Goal: Task Accomplishment & Management: Use online tool/utility

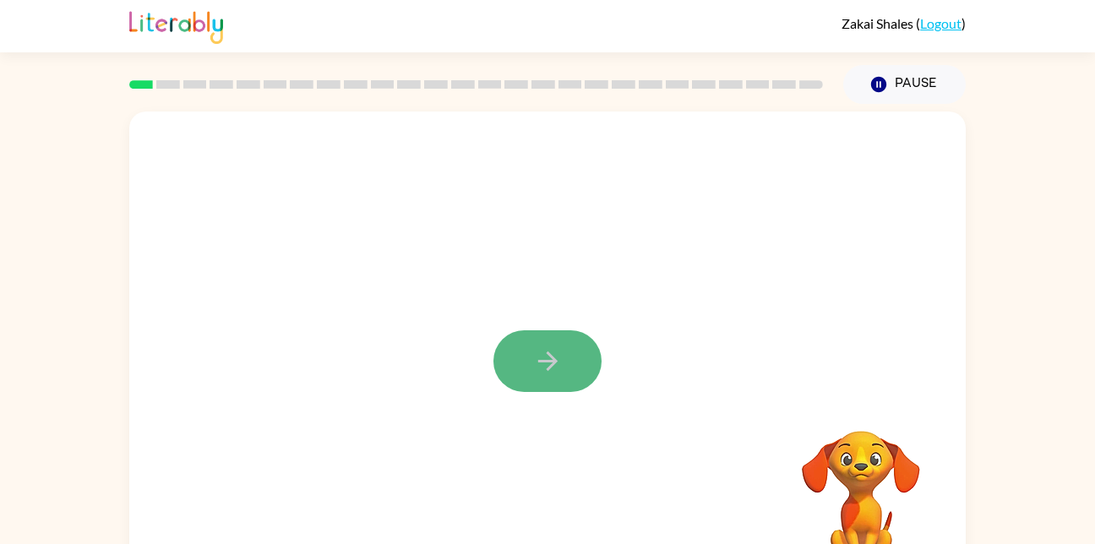
click at [557, 350] on icon "button" at bounding box center [548, 361] width 30 height 30
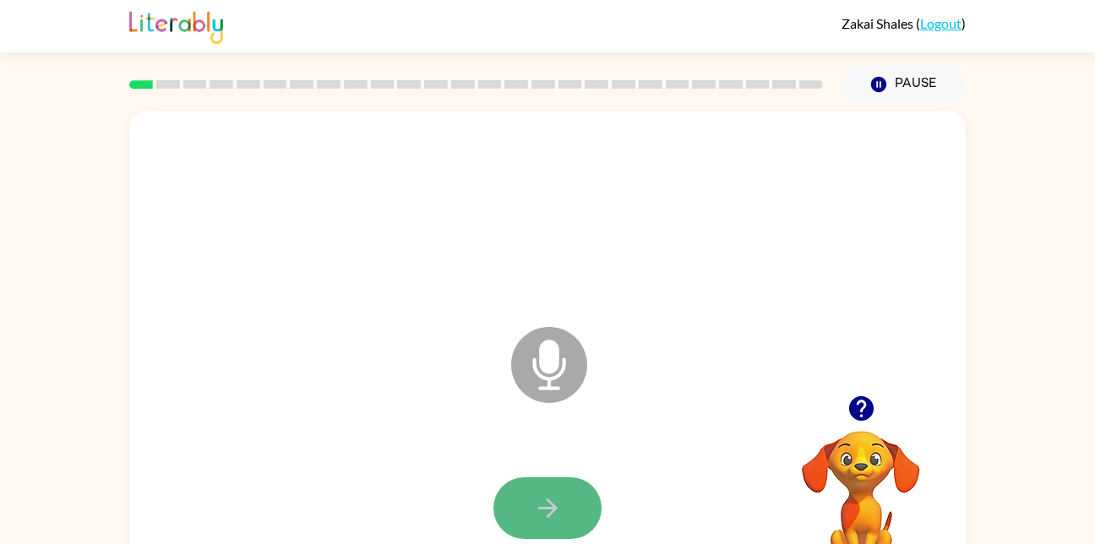
click at [539, 512] on icon "button" at bounding box center [548, 508] width 30 height 30
click at [546, 512] on icon "button" at bounding box center [548, 508] width 30 height 30
click at [533, 497] on icon "button" at bounding box center [548, 508] width 30 height 30
click at [547, 498] on icon "button" at bounding box center [548, 508] width 30 height 30
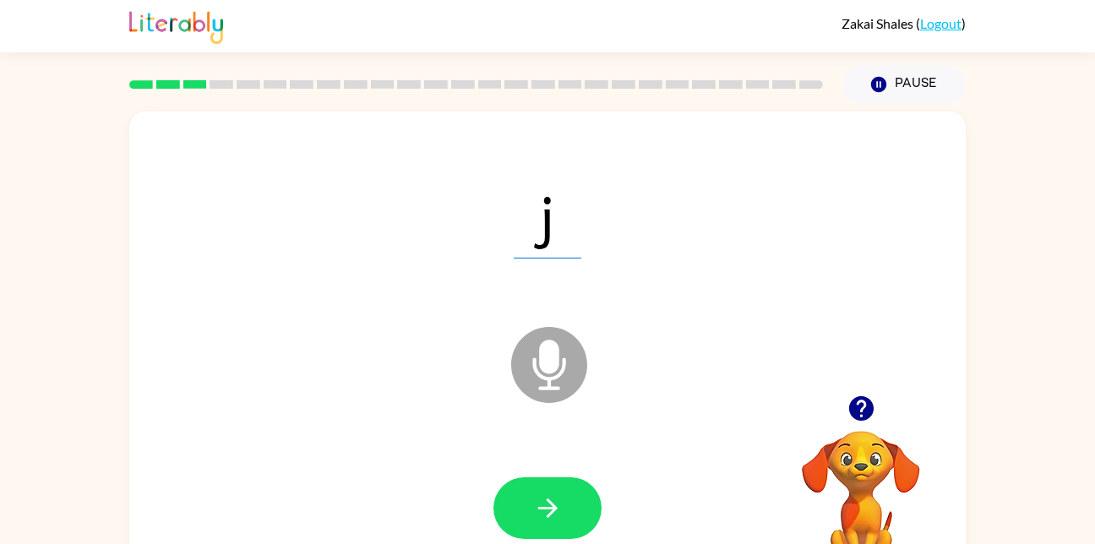
drag, startPoint x: 542, startPoint y: 515, endPoint x: 515, endPoint y: -52, distance: 567.5
click at [515, 0] on html "Zakai Shales ( Logout ) Pause Pause j Microphone The Microphone is here when it…" at bounding box center [547, 297] width 1095 height 594
click at [575, 218] on span "j" at bounding box center [548, 215] width 68 height 88
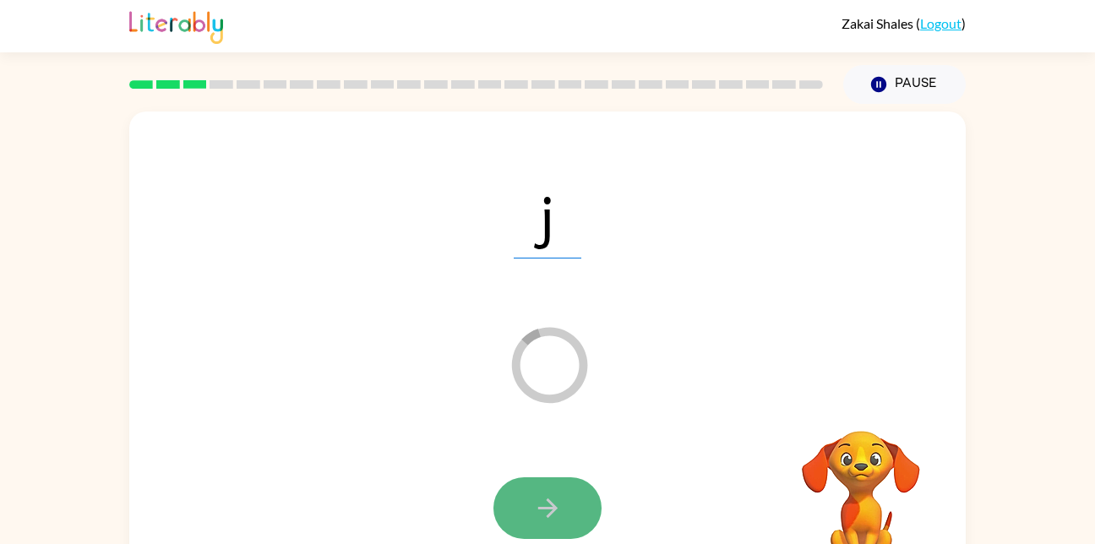
click at [580, 513] on button "button" at bounding box center [547, 508] width 108 height 62
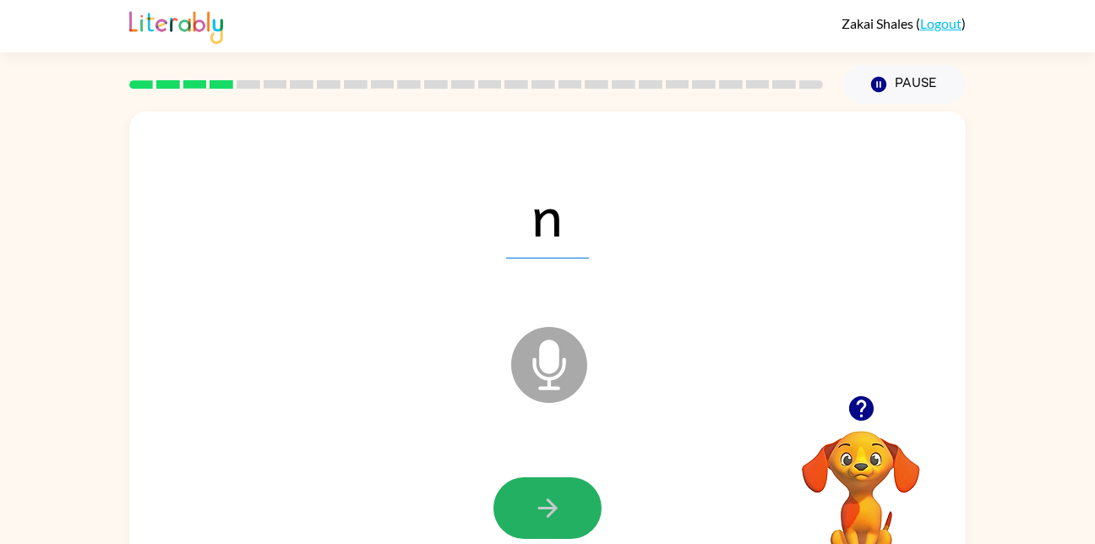
click at [580, 514] on button "button" at bounding box center [547, 508] width 108 height 62
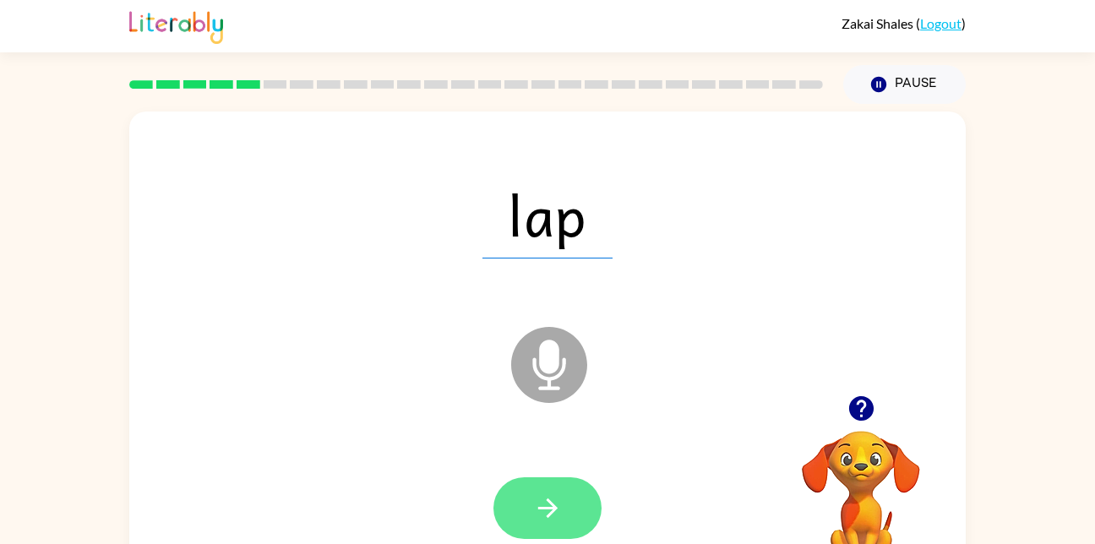
click at [538, 516] on icon "button" at bounding box center [548, 508] width 30 height 30
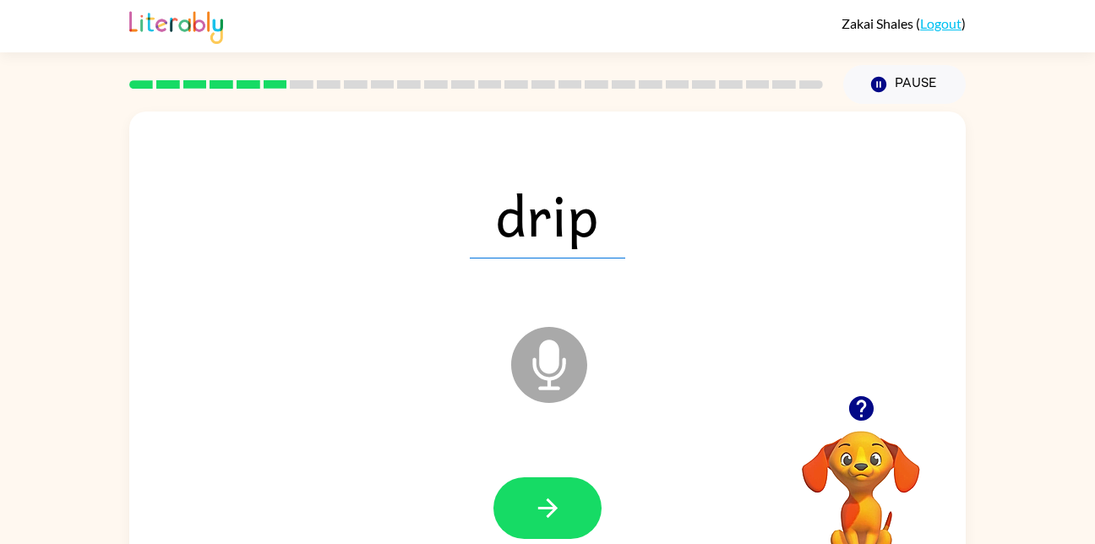
click at [586, 476] on div at bounding box center [547, 508] width 803 height 139
click at [585, 482] on button "button" at bounding box center [547, 508] width 108 height 62
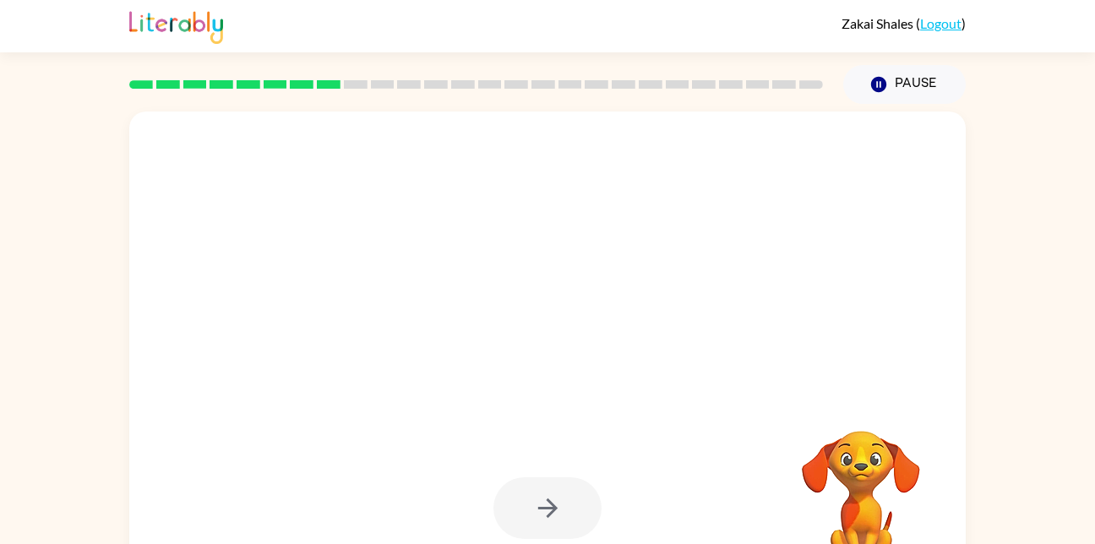
click at [541, 487] on div at bounding box center [547, 508] width 108 height 62
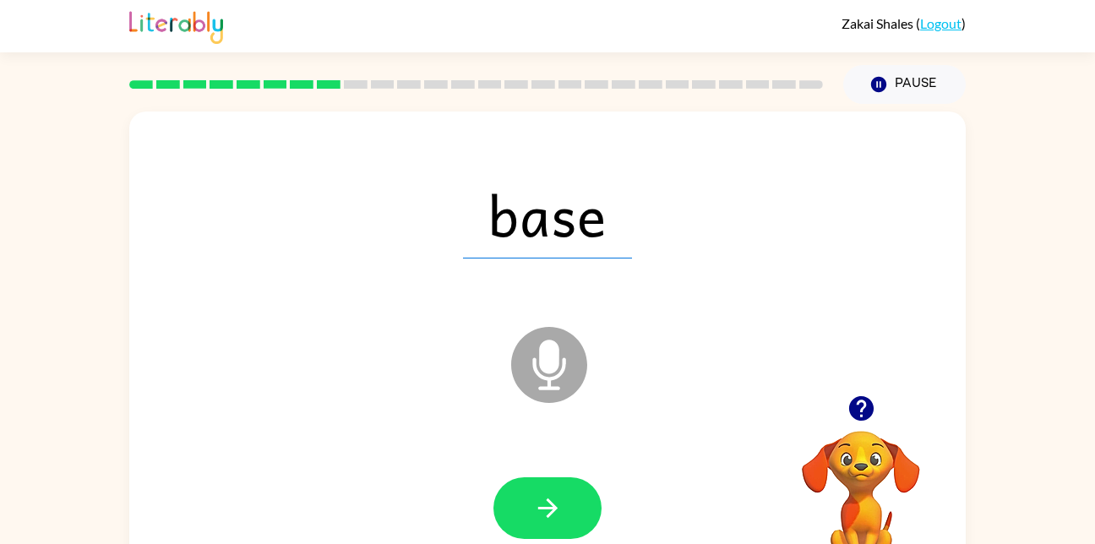
click at [582, 503] on button "button" at bounding box center [547, 508] width 108 height 62
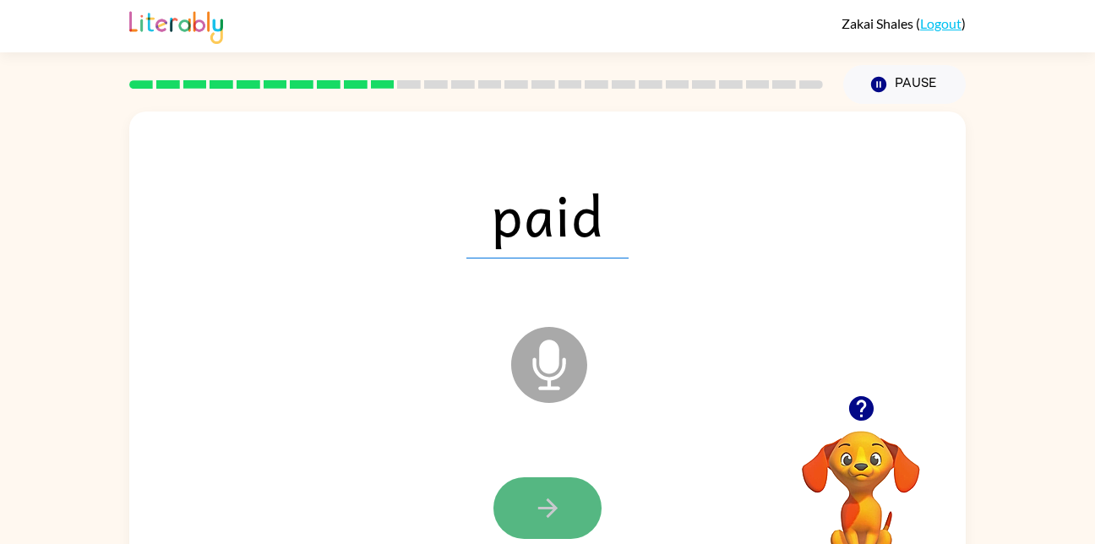
click at [571, 498] on button "button" at bounding box center [547, 508] width 108 height 62
click at [530, 515] on button "button" at bounding box center [547, 508] width 108 height 62
click at [566, 516] on button "button" at bounding box center [547, 508] width 108 height 62
click at [547, 487] on button "button" at bounding box center [547, 508] width 108 height 62
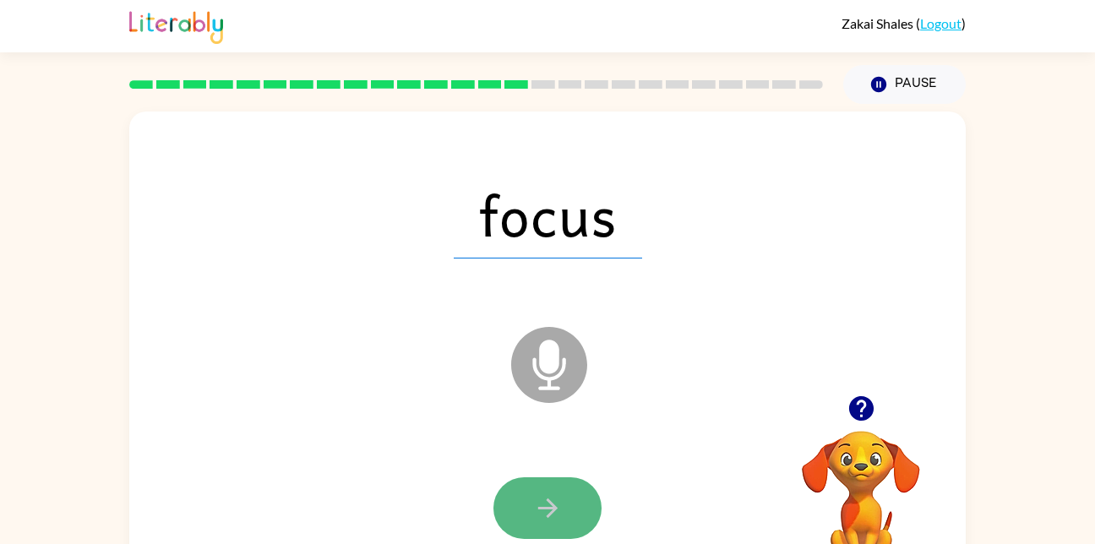
drag, startPoint x: 520, startPoint y: 505, endPoint x: 502, endPoint y: 522, distance: 25.1
click at [502, 522] on button "button" at bounding box center [547, 508] width 108 height 62
click at [555, 503] on icon "button" at bounding box center [548, 508] width 30 height 30
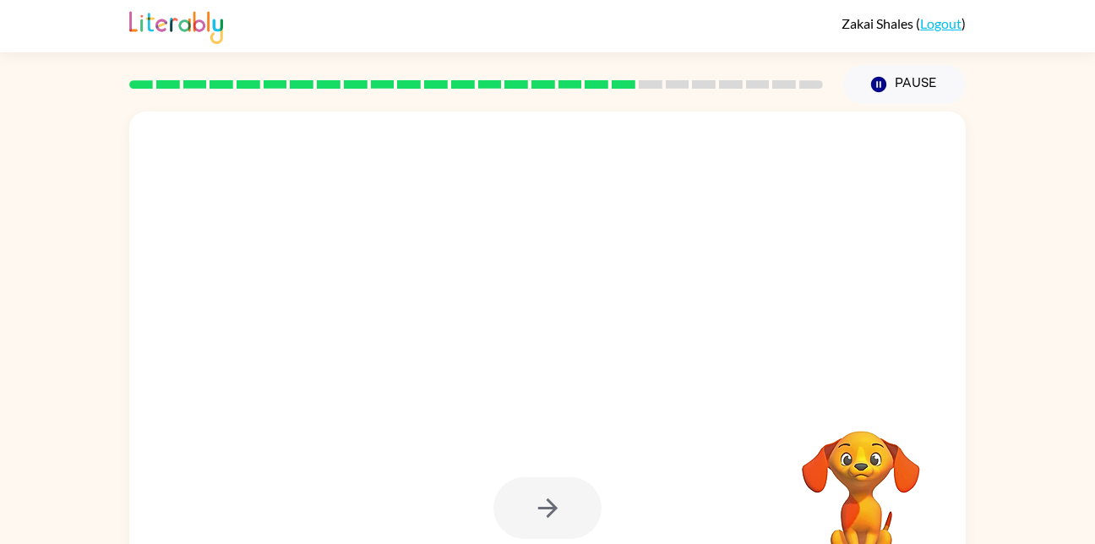
click at [514, 329] on div at bounding box center [506, 322] width 721 height 61
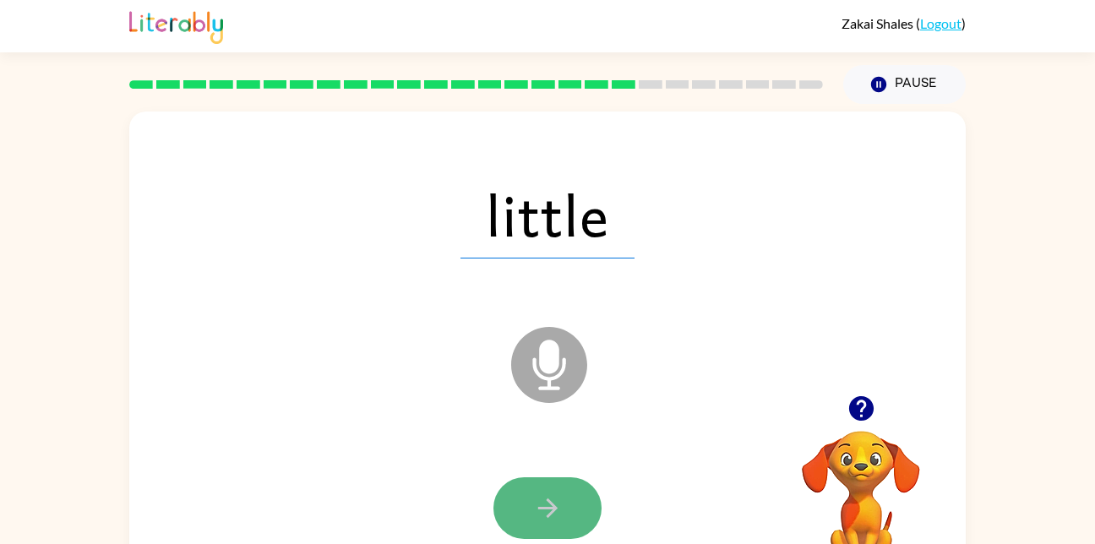
drag, startPoint x: 563, startPoint y: 507, endPoint x: 538, endPoint y: 519, distance: 27.2
click at [579, 503] on button "button" at bounding box center [547, 508] width 108 height 62
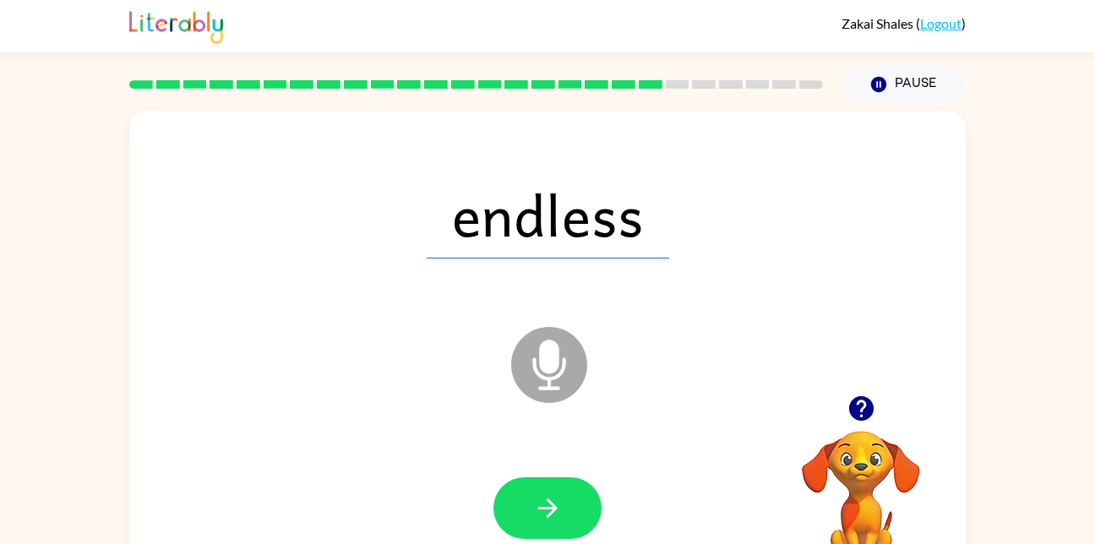
click at [495, 239] on span "endless" at bounding box center [548, 215] width 242 height 88
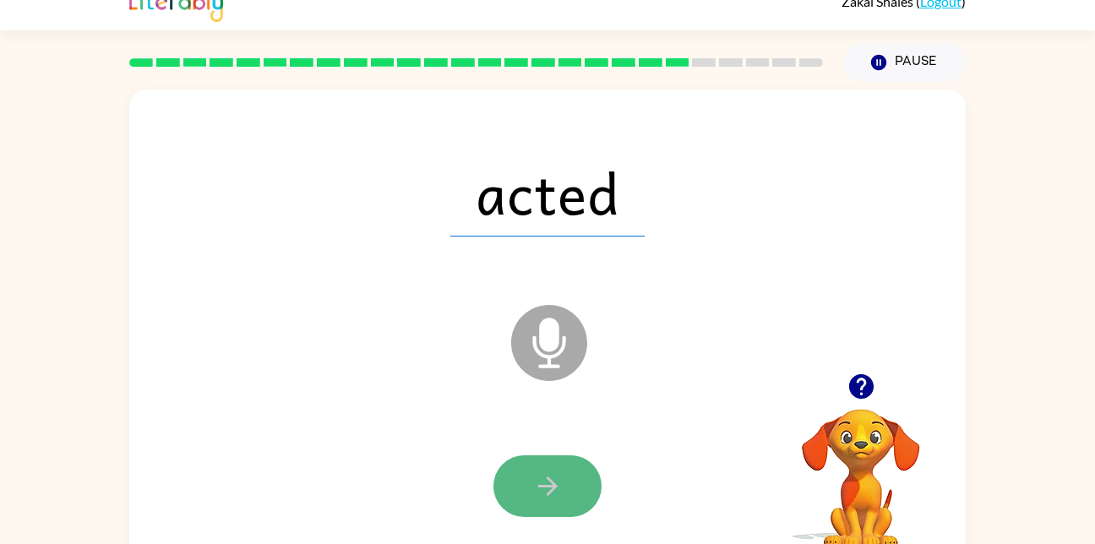
click at [559, 502] on button "button" at bounding box center [547, 486] width 108 height 62
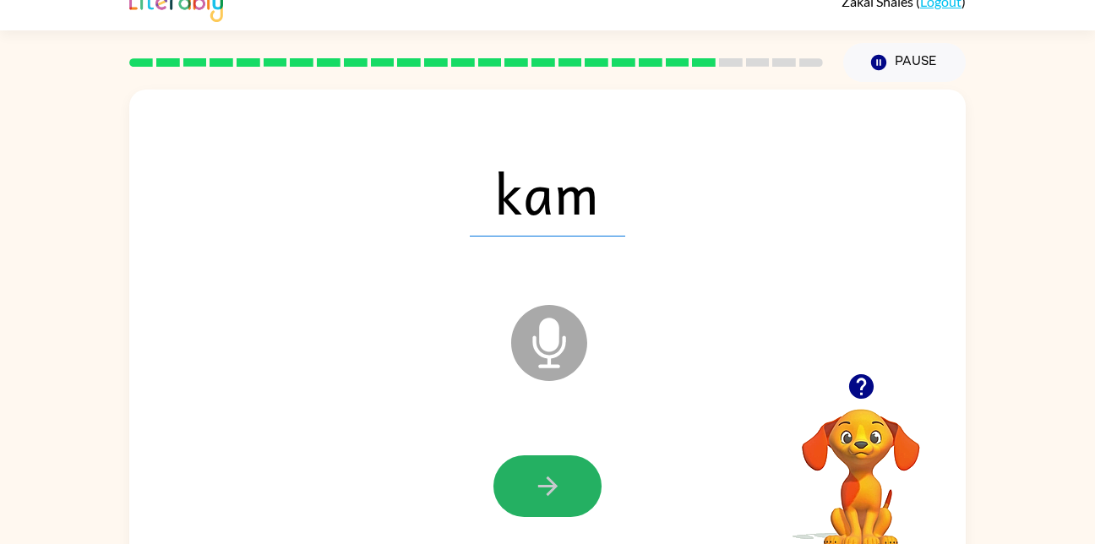
click at [567, 483] on button "button" at bounding box center [547, 486] width 108 height 62
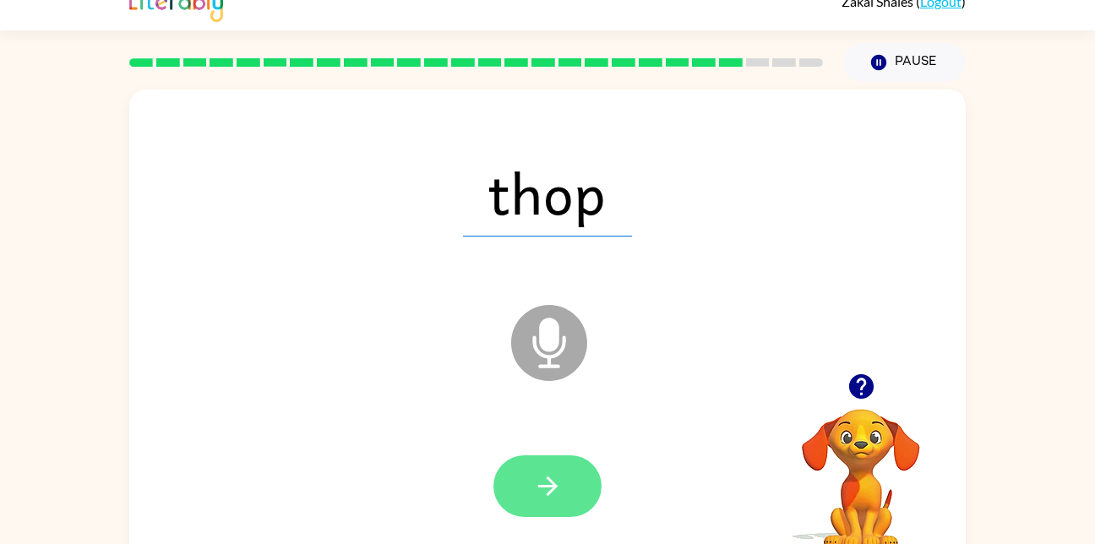
click at [562, 461] on button "button" at bounding box center [547, 486] width 108 height 62
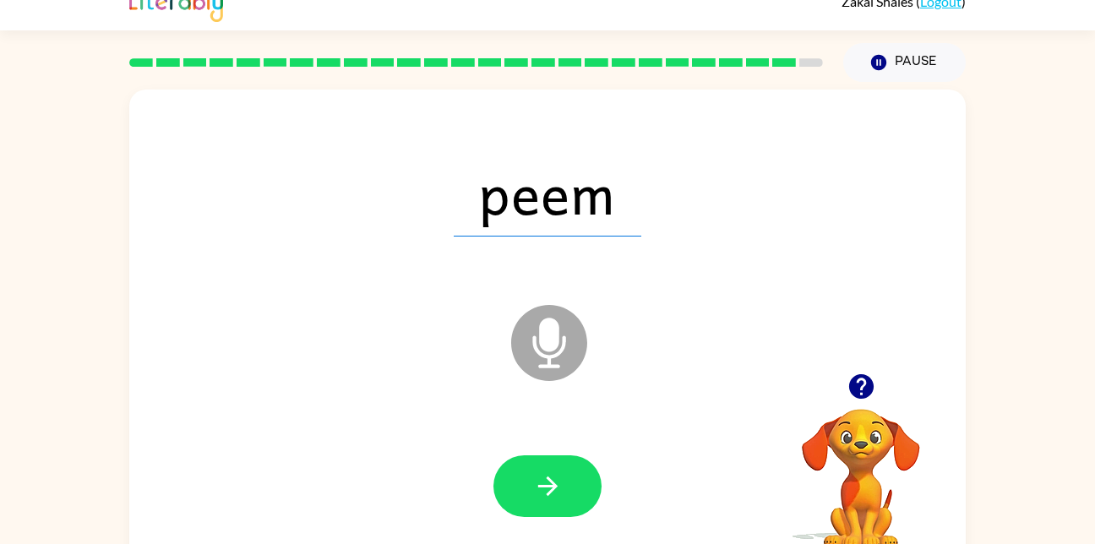
click at [497, 217] on span "peem" at bounding box center [548, 193] width 188 height 88
click at [576, 473] on button "button" at bounding box center [547, 486] width 108 height 62
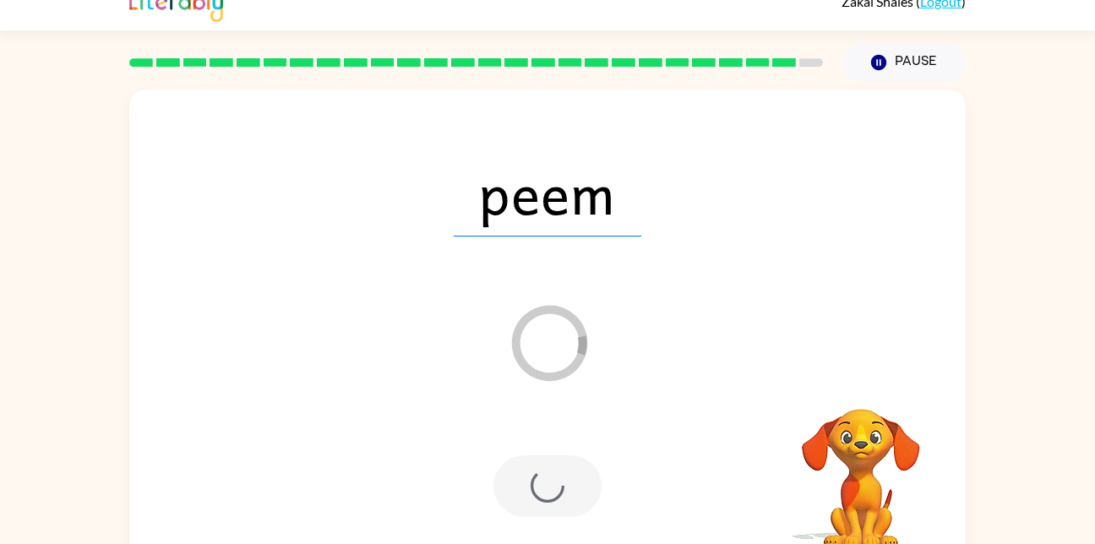
scroll to position [19, 0]
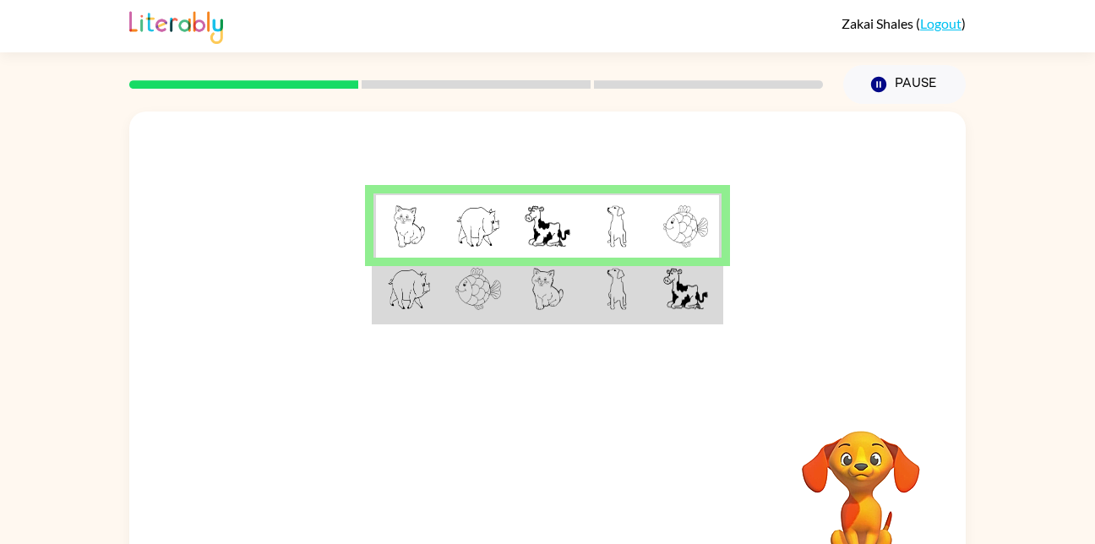
click at [530, 295] on td at bounding box center [547, 290] width 69 height 65
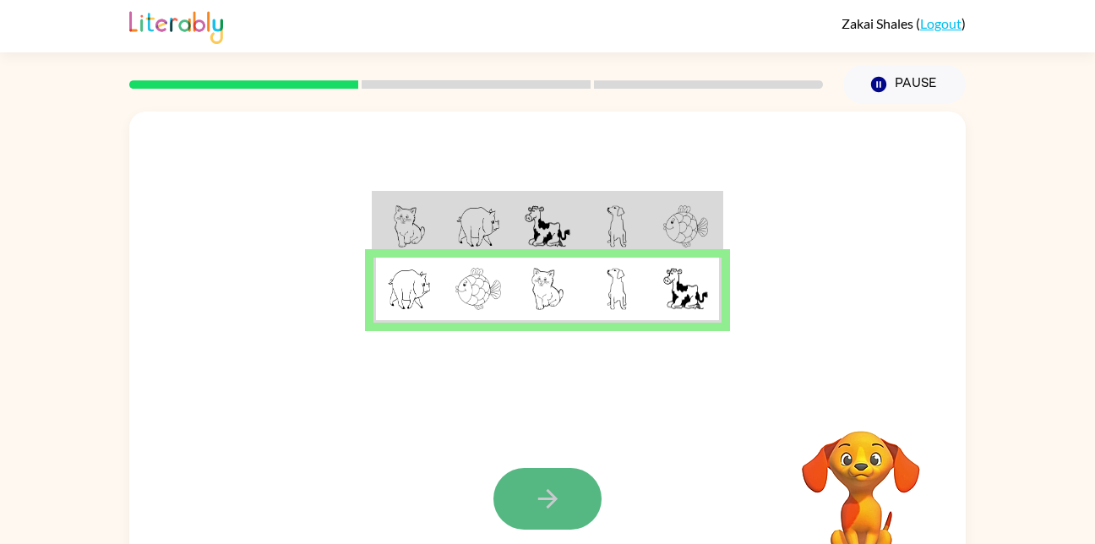
click at [569, 471] on button "button" at bounding box center [547, 499] width 108 height 62
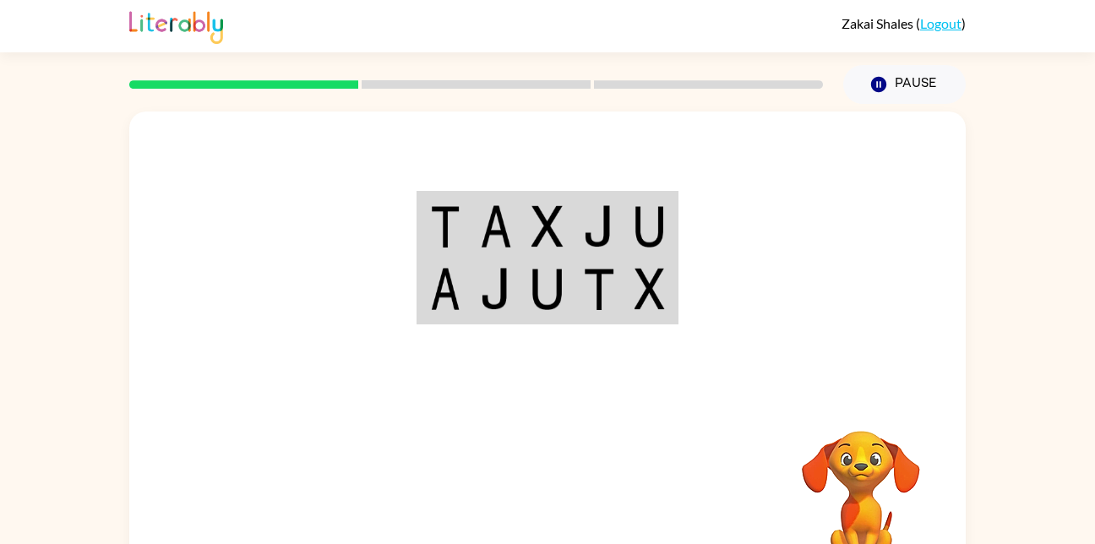
click at [437, 222] on img at bounding box center [445, 226] width 30 height 42
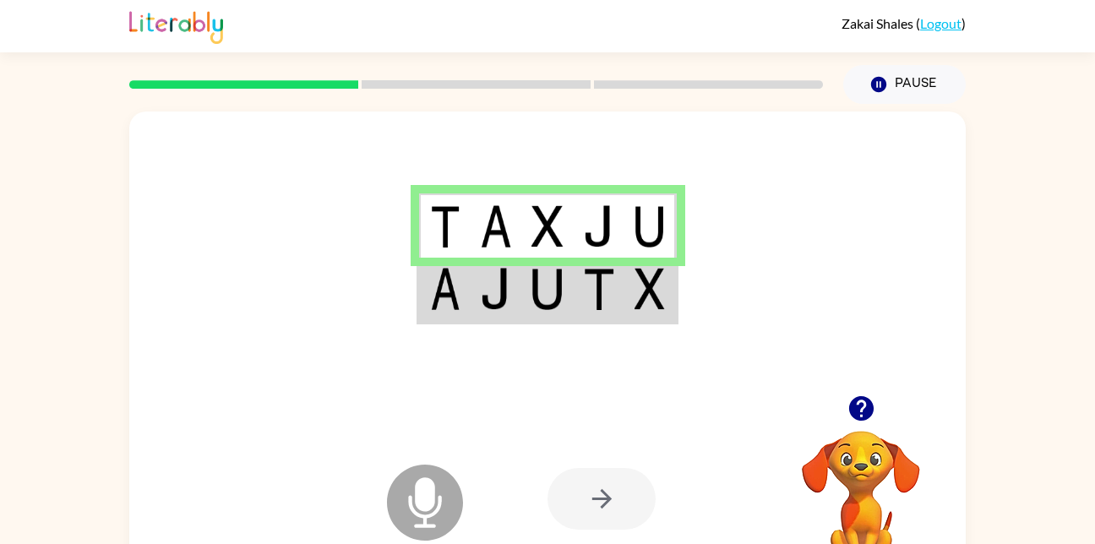
click at [612, 487] on div at bounding box center [601, 499] width 108 height 62
click at [520, 291] on td at bounding box center [497, 290] width 52 height 65
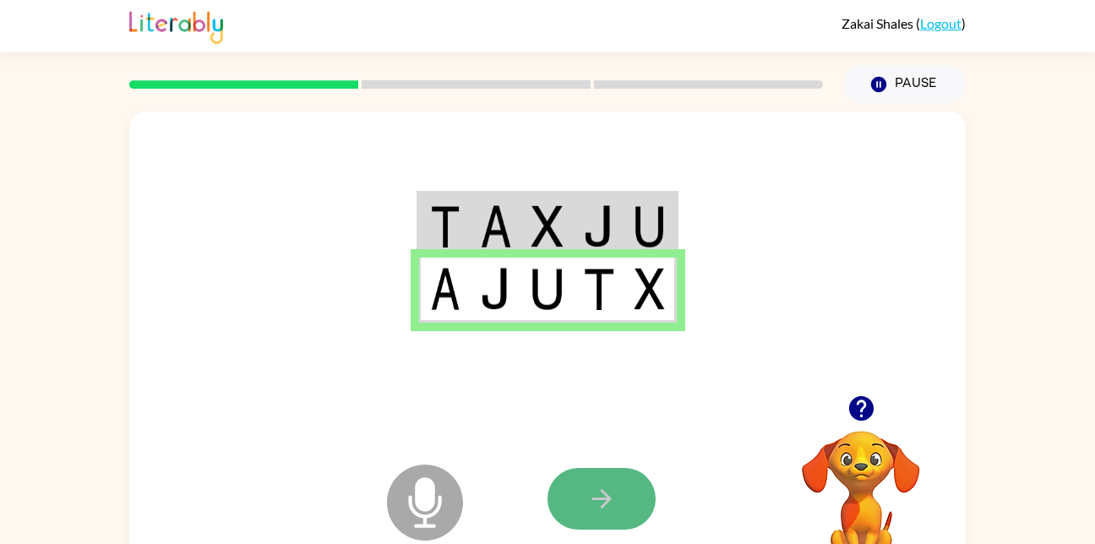
click at [593, 492] on icon "button" at bounding box center [602, 499] width 30 height 30
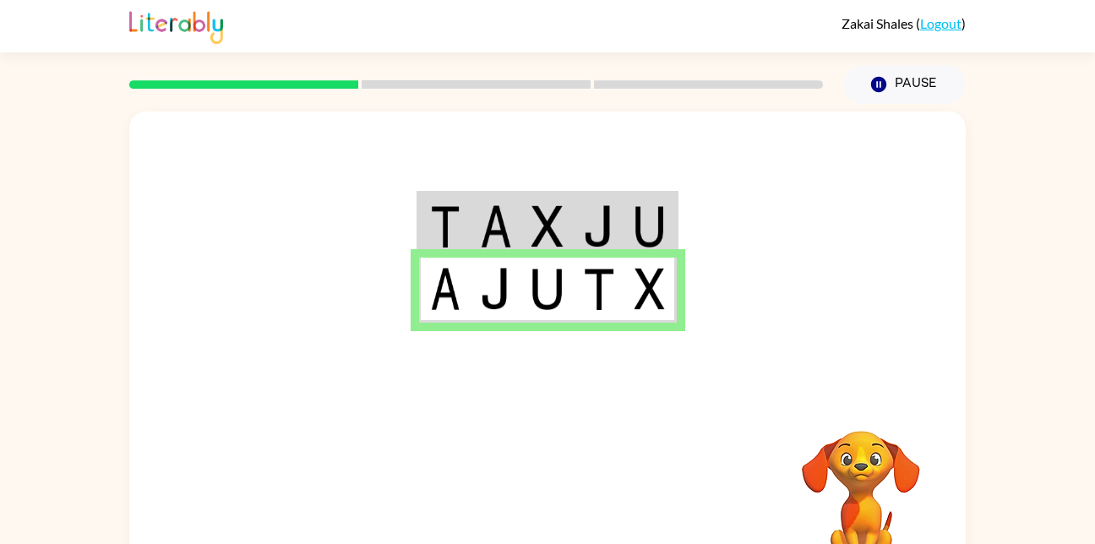
click at [499, 217] on img at bounding box center [496, 226] width 32 height 42
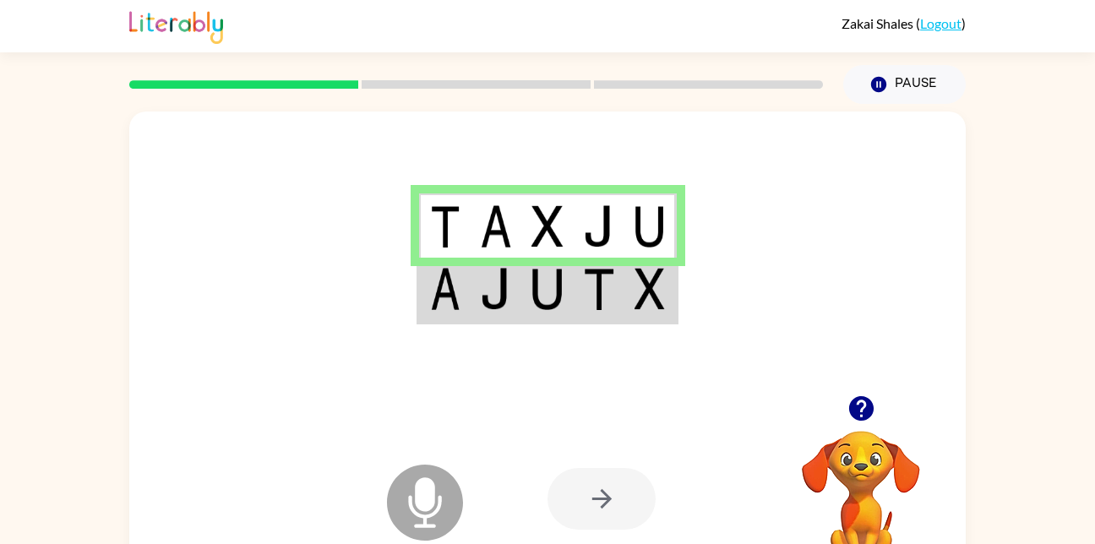
click at [484, 294] on img at bounding box center [496, 289] width 32 height 42
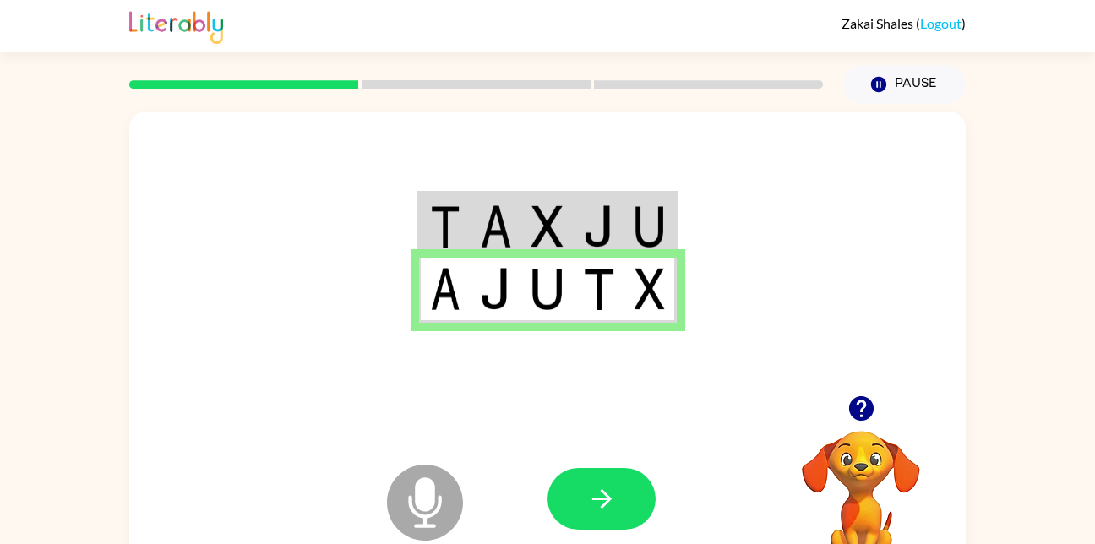
click at [449, 216] on img at bounding box center [445, 226] width 30 height 42
click at [488, 223] on img at bounding box center [496, 226] width 32 height 42
drag, startPoint x: 457, startPoint y: 58, endPoint x: 464, endPoint y: 106, distance: 48.6
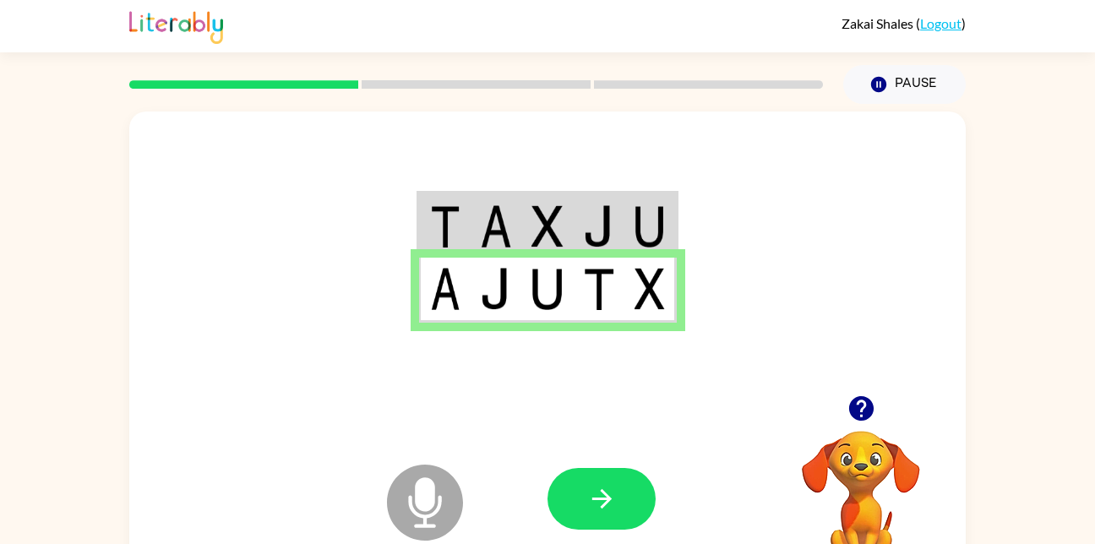
click at [464, 106] on div at bounding box center [476, 84] width 714 height 59
click at [460, 85] on rect at bounding box center [476, 84] width 229 height 8
click at [476, 215] on td at bounding box center [497, 225] width 52 height 65
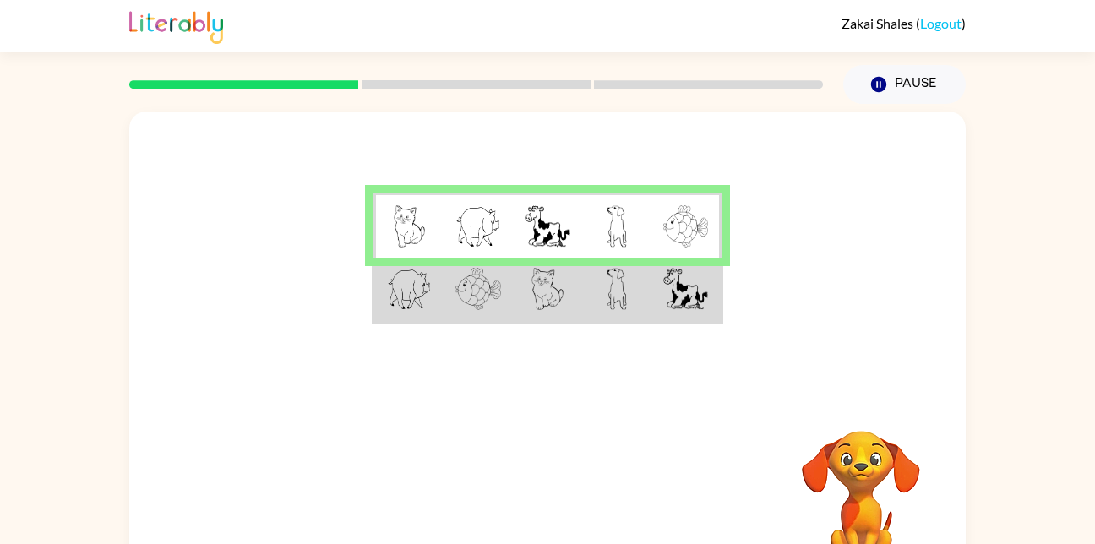
click at [686, 298] on img at bounding box center [685, 289] width 44 height 42
click at [690, 304] on img at bounding box center [685, 289] width 44 height 42
click at [685, 303] on img at bounding box center [685, 289] width 44 height 42
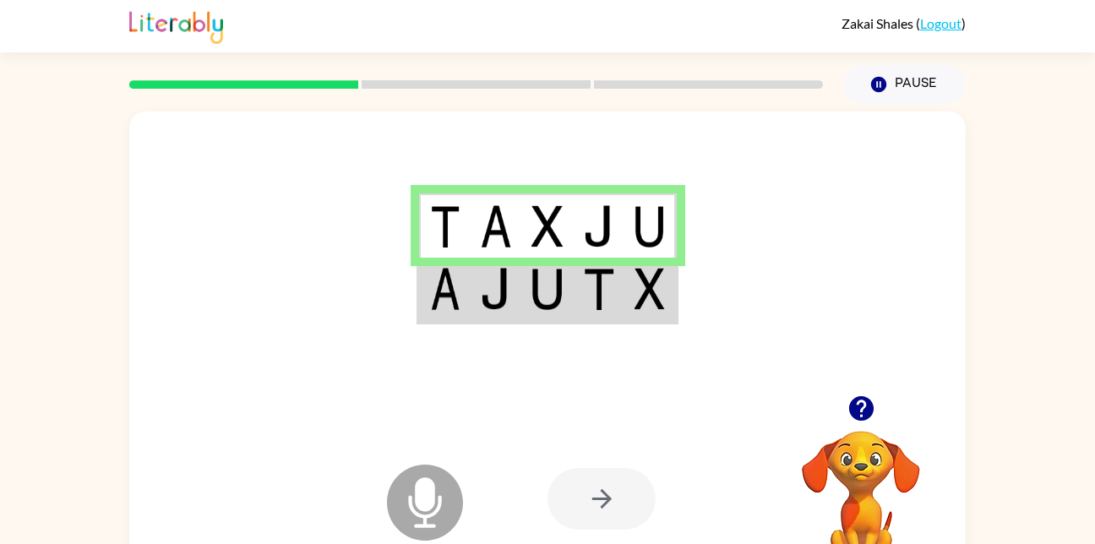
click at [520, 260] on td at bounding box center [497, 290] width 52 height 65
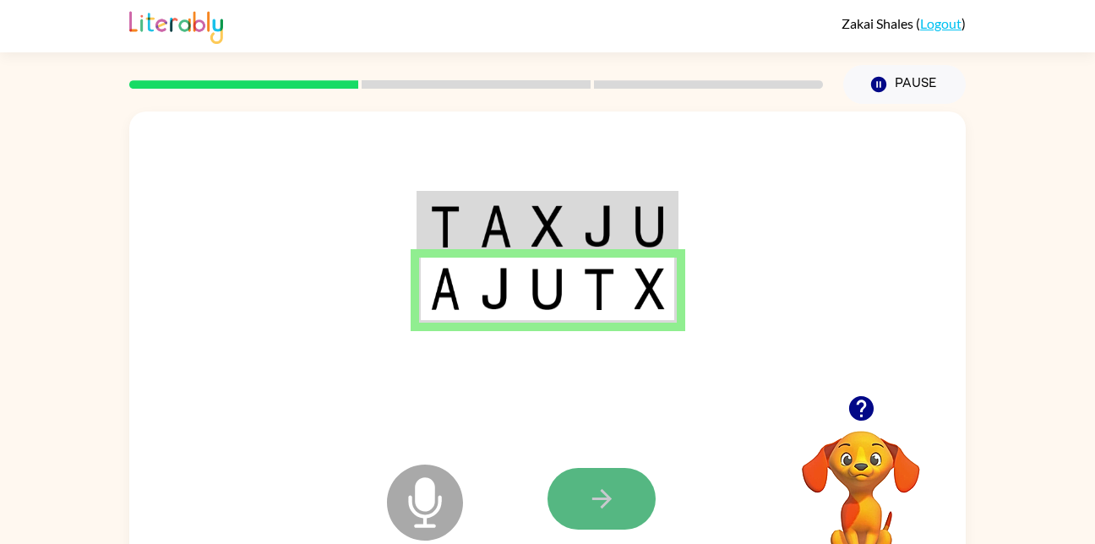
click at [584, 492] on button "button" at bounding box center [601, 499] width 108 height 62
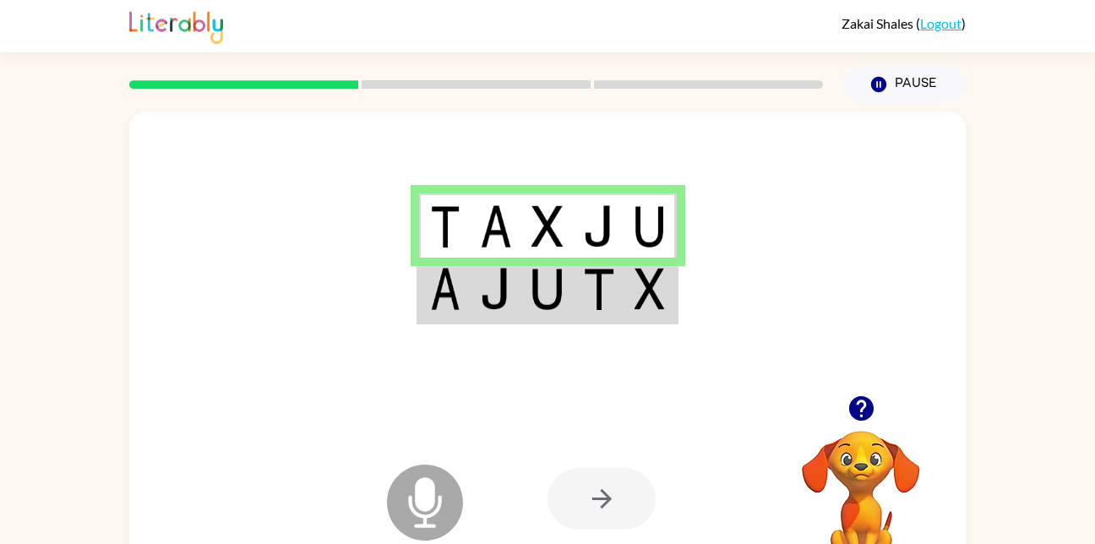
click at [446, 291] on img at bounding box center [445, 289] width 30 height 42
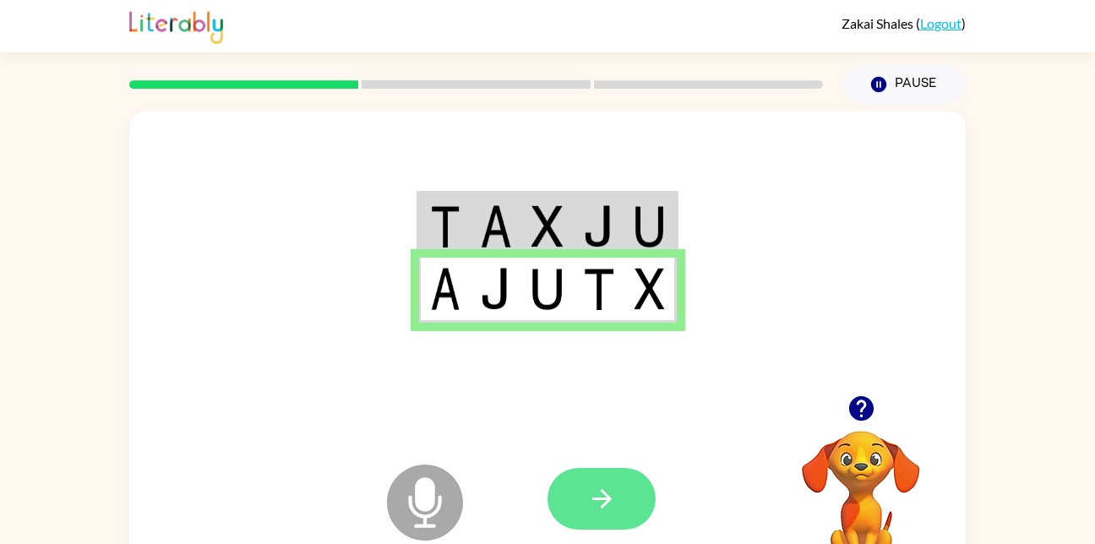
click at [603, 501] on icon "button" at bounding box center [602, 499] width 30 height 30
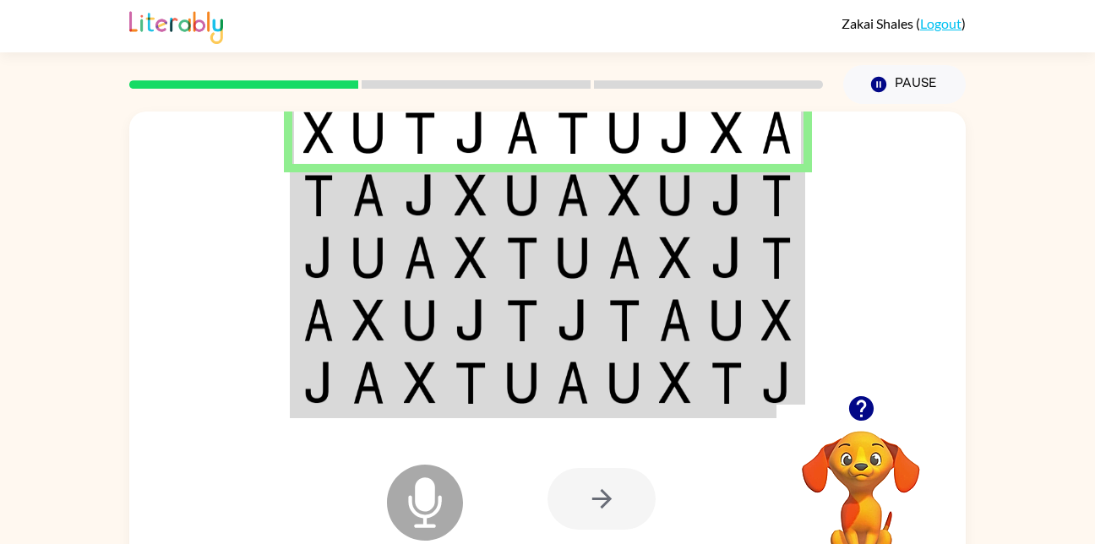
click at [706, 123] on td at bounding box center [727, 132] width 52 height 65
click at [334, 194] on td at bounding box center [318, 195] width 52 height 63
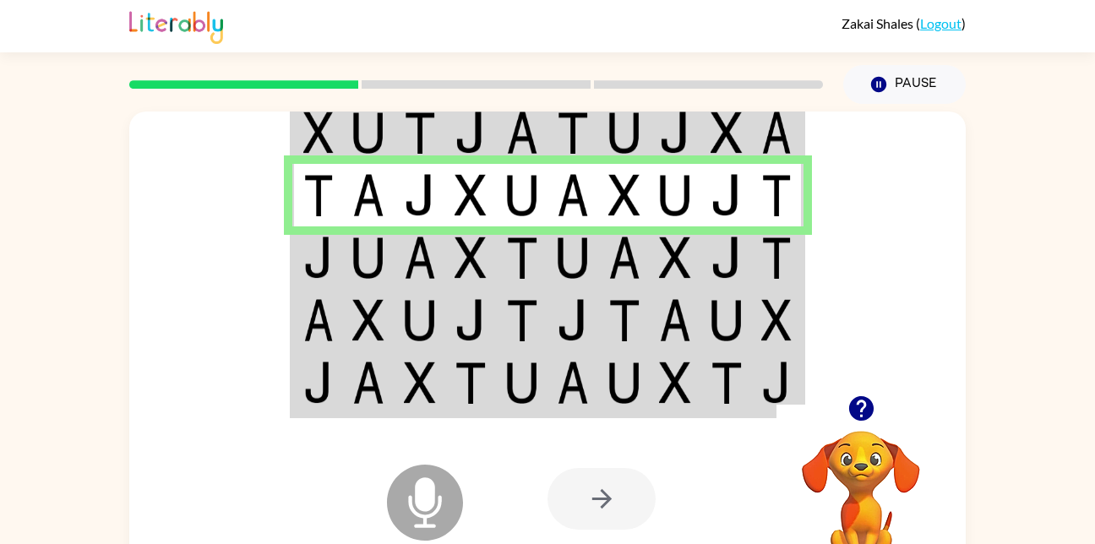
click at [339, 262] on td at bounding box center [318, 257] width 52 height 63
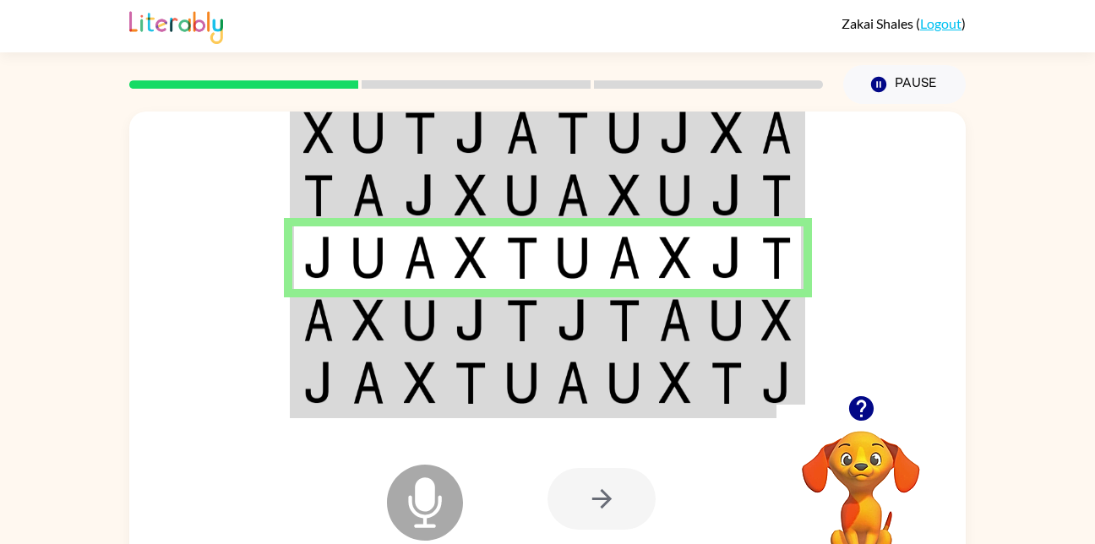
click at [571, 267] on img at bounding box center [573, 258] width 32 height 42
click at [364, 316] on img at bounding box center [368, 320] width 32 height 42
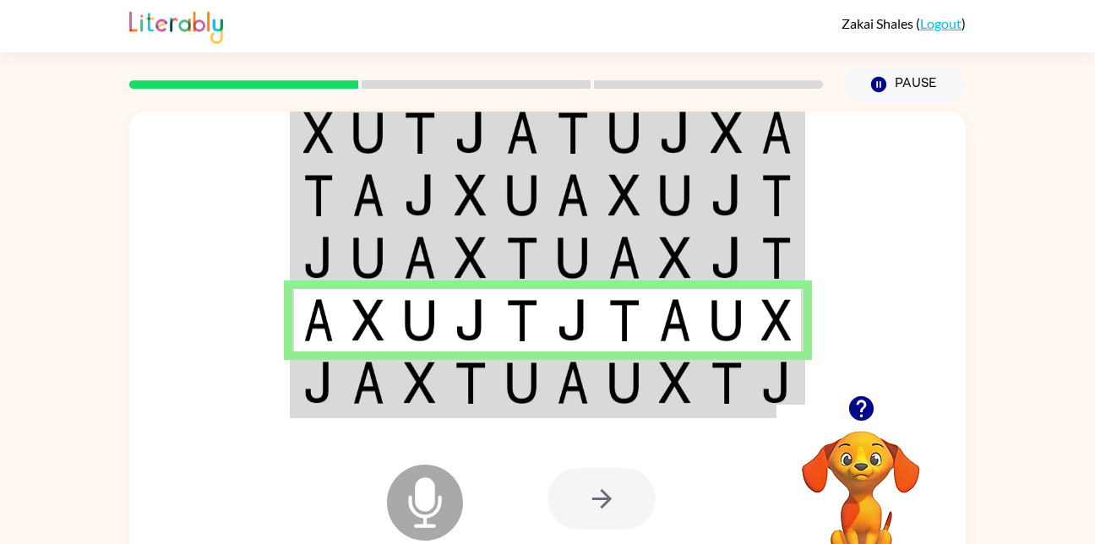
click at [579, 328] on img at bounding box center [573, 320] width 32 height 42
click at [348, 399] on td at bounding box center [369, 383] width 52 height 65
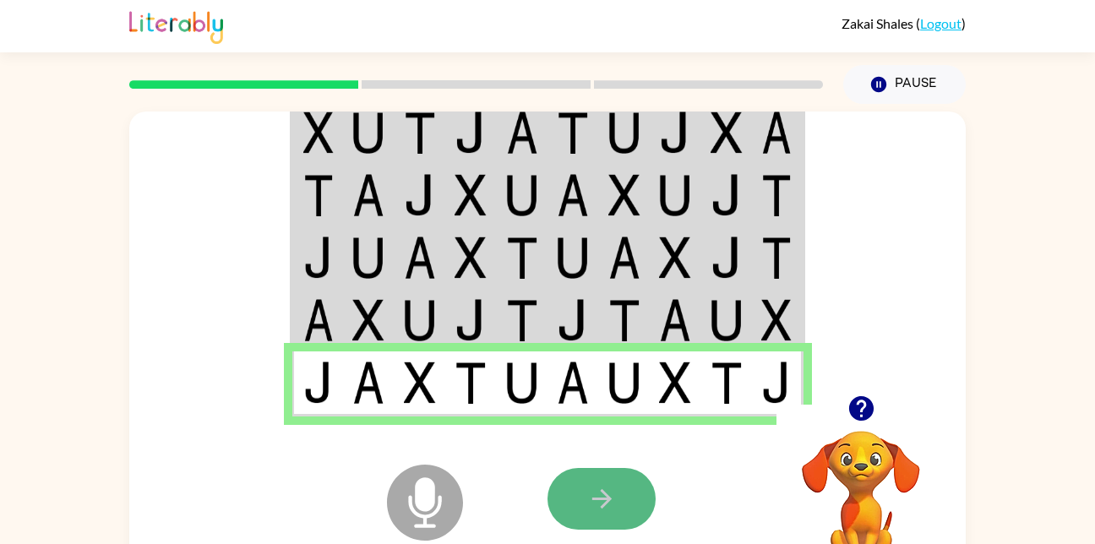
click at [548, 503] on button "button" at bounding box center [601, 499] width 108 height 62
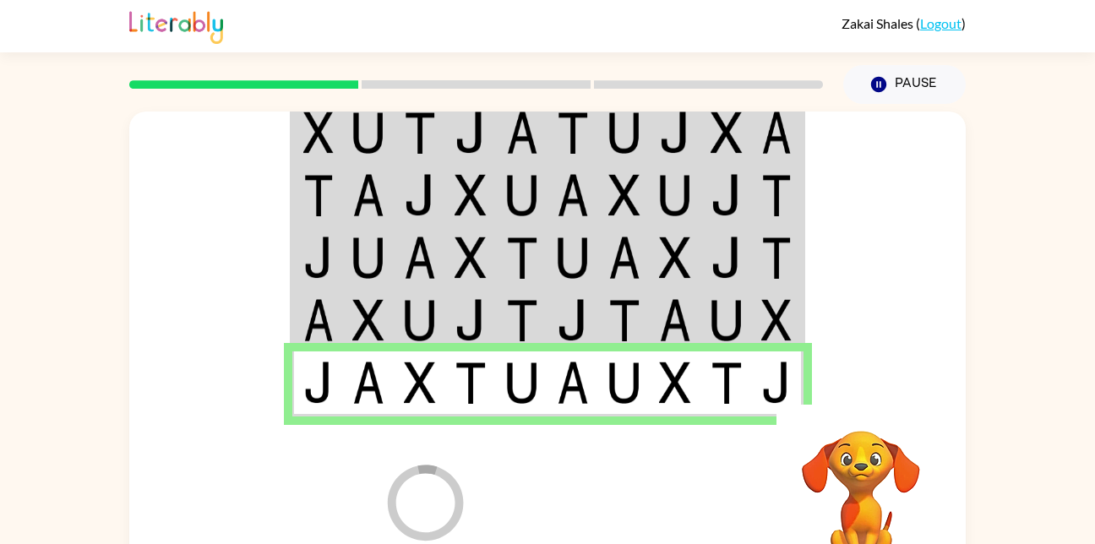
click at [542, 506] on div "Loader Your response is being sent to our graders Your browser must support pla…" at bounding box center [547, 499] width 836 height 190
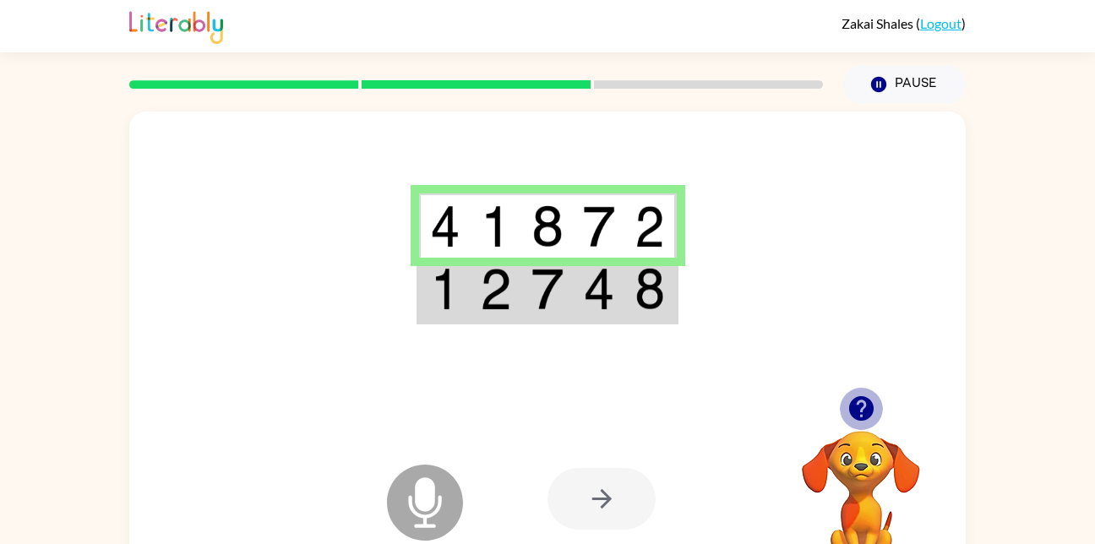
click at [871, 409] on icon "button" at bounding box center [860, 408] width 24 height 24
click at [599, 503] on div at bounding box center [601, 499] width 108 height 62
click at [483, 297] on img at bounding box center [496, 289] width 32 height 42
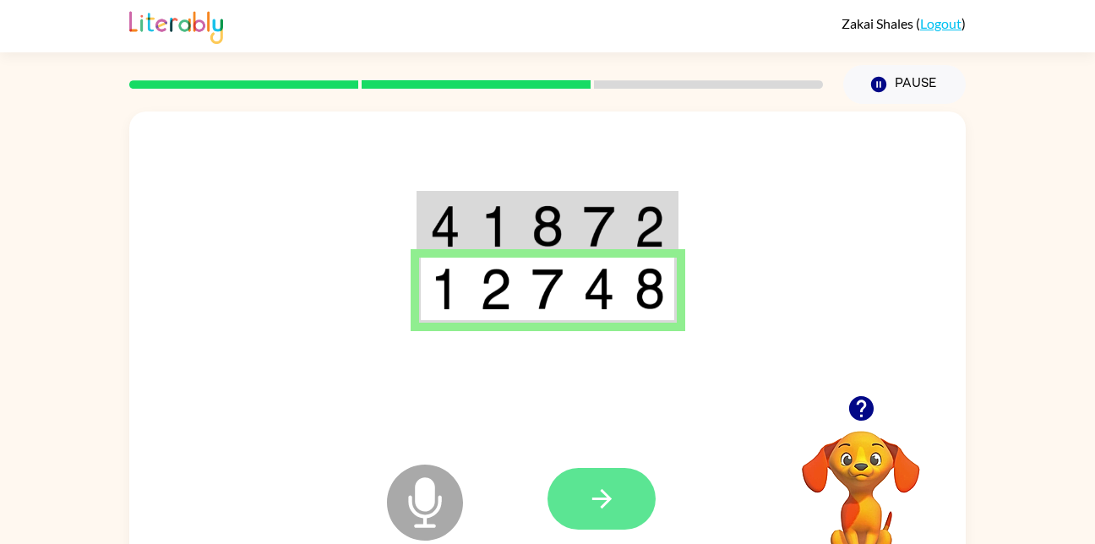
click at [559, 515] on button "button" at bounding box center [601, 499] width 108 height 62
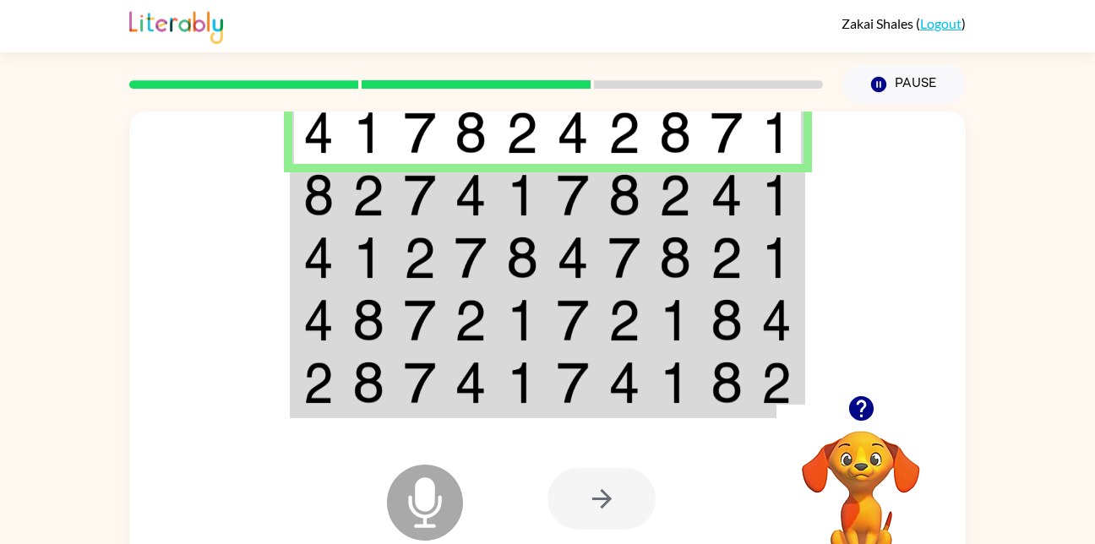
click at [454, 192] on td at bounding box center [471, 195] width 52 height 63
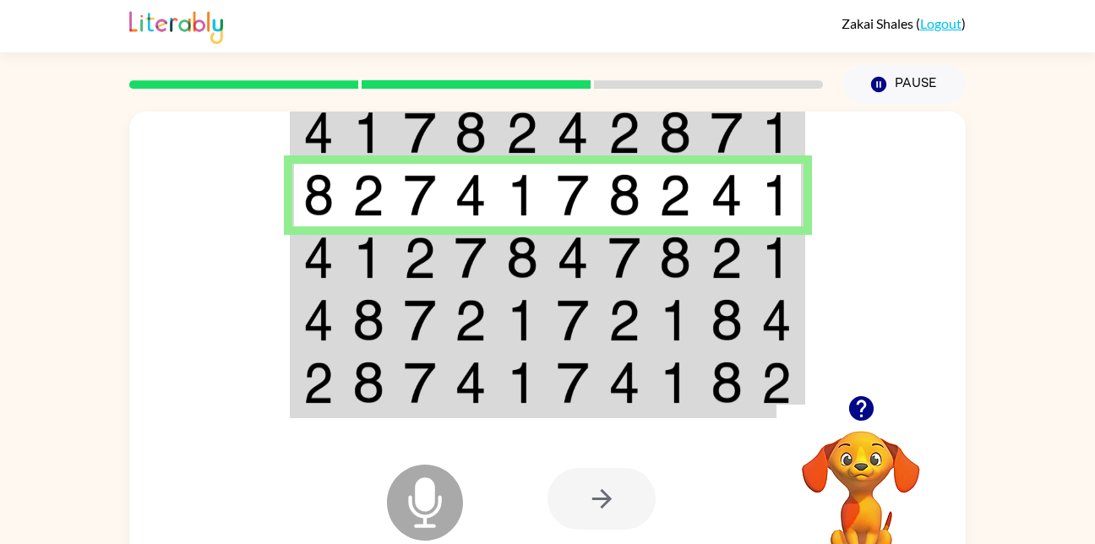
click at [449, 264] on td at bounding box center [471, 257] width 52 height 63
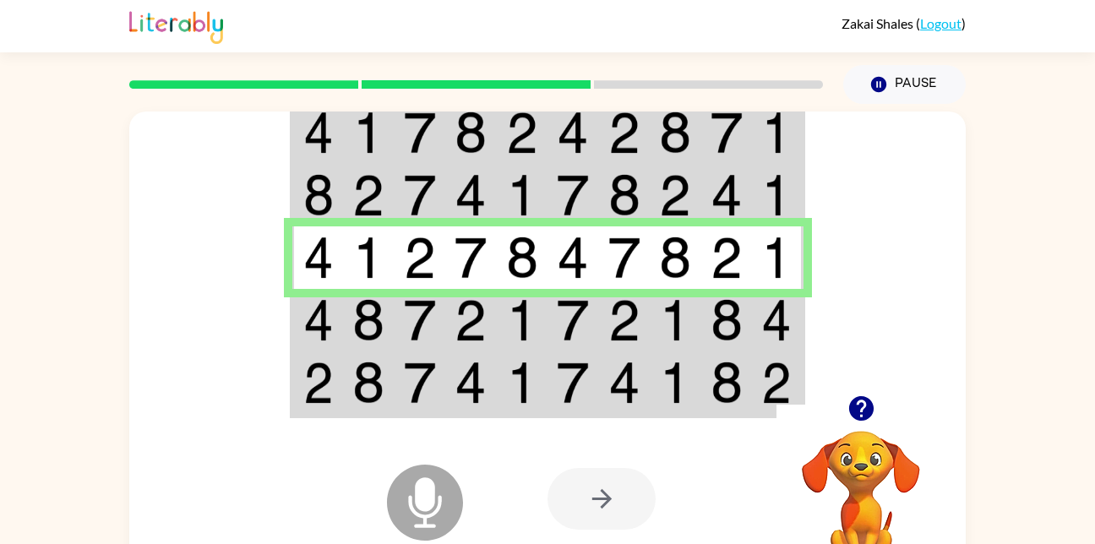
click at [324, 336] on img at bounding box center [318, 320] width 30 height 42
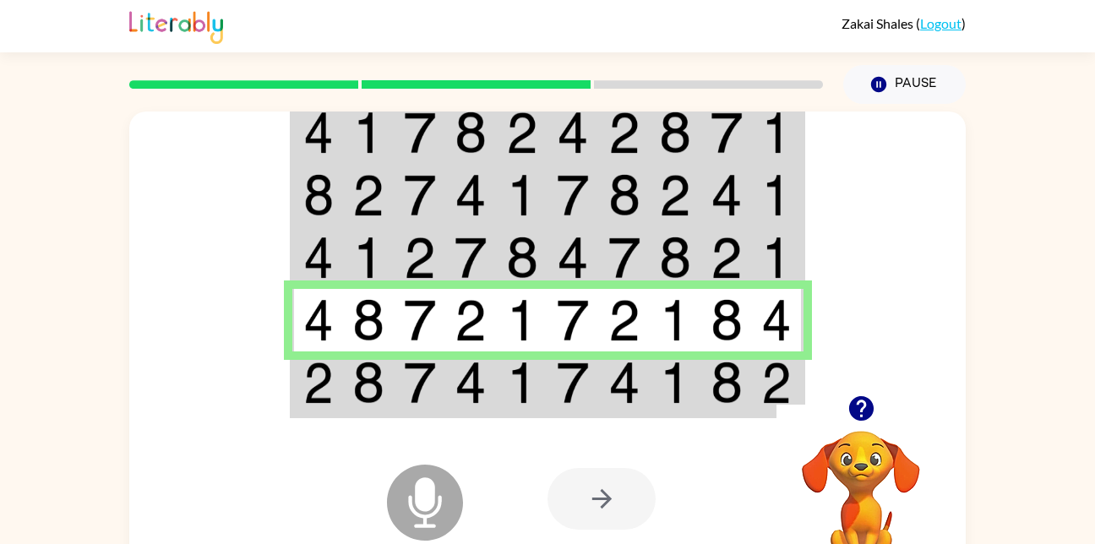
click at [795, 319] on td at bounding box center [778, 320] width 52 height 63
click at [327, 391] on img at bounding box center [318, 383] width 30 height 42
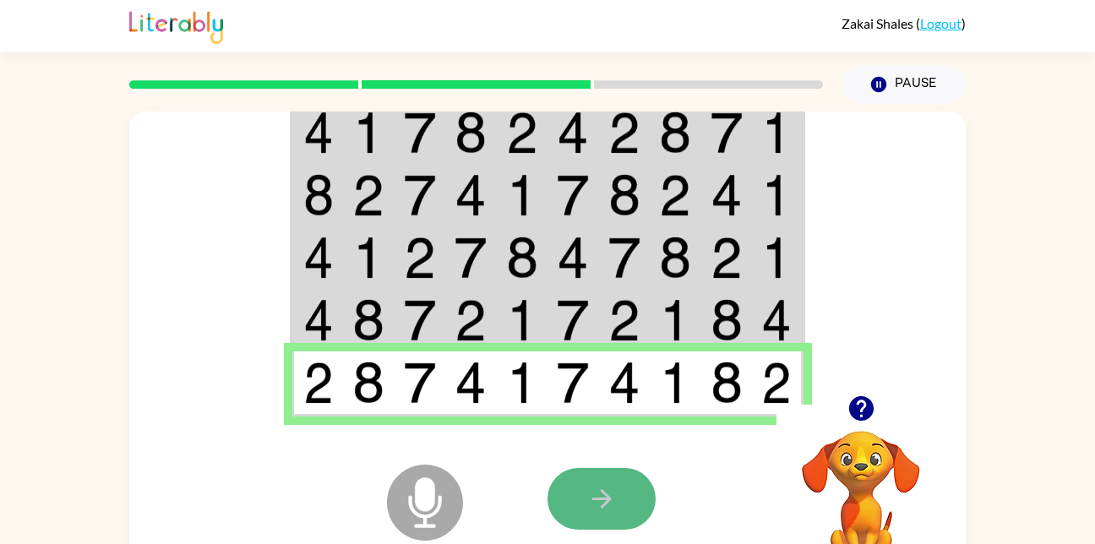
click at [613, 510] on icon "button" at bounding box center [602, 499] width 30 height 30
